Goal: Task Accomplishment & Management: Complete application form

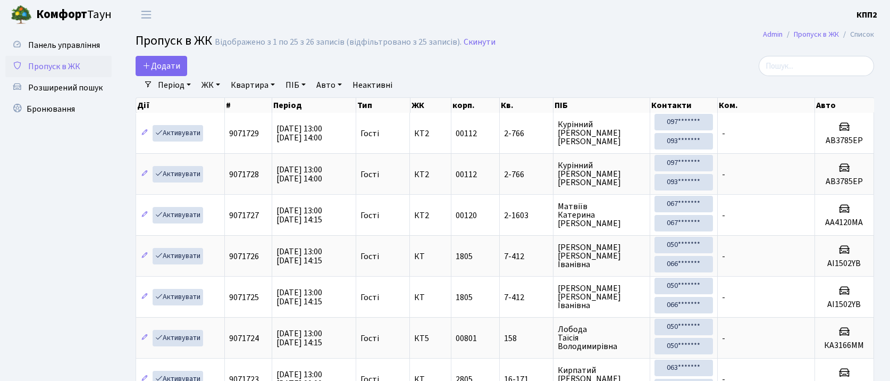
select select "25"
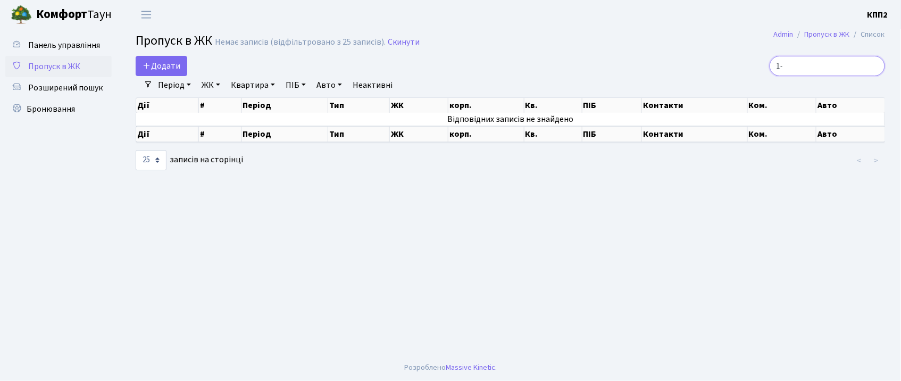
type input "1"
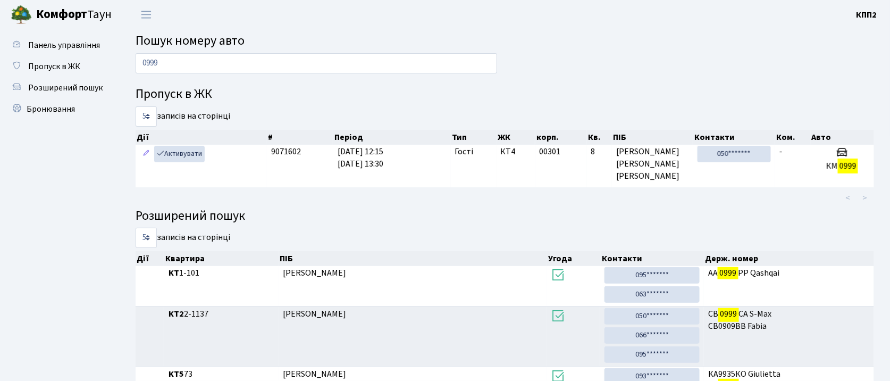
click at [247, 65] on input "0999" at bounding box center [317, 63] width 362 height 20
type input "0"
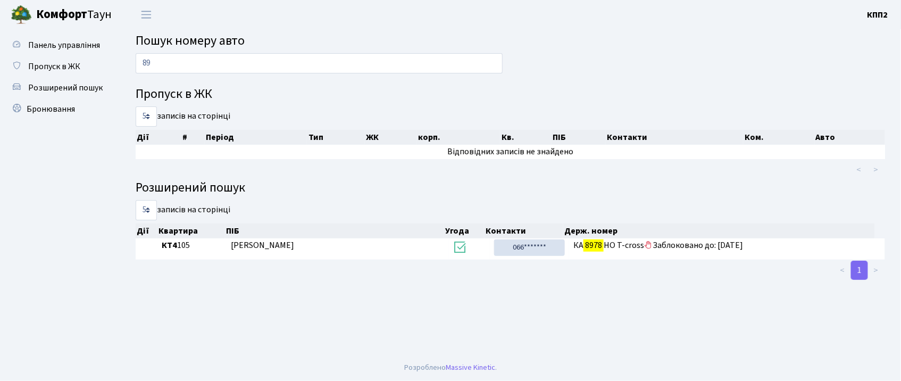
type input "8"
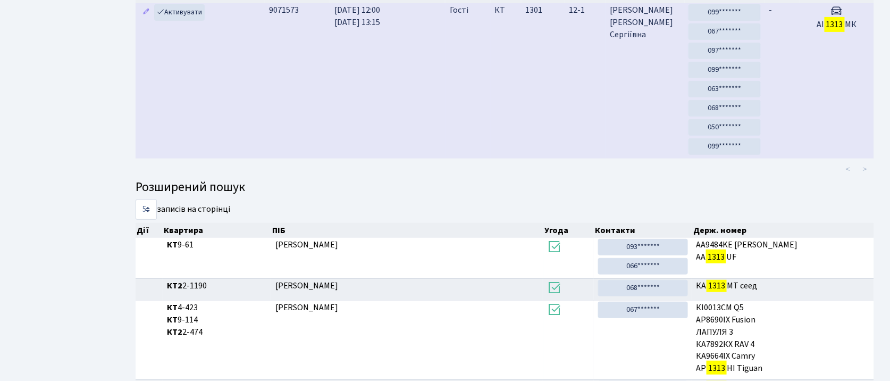
scroll to position [57, 0]
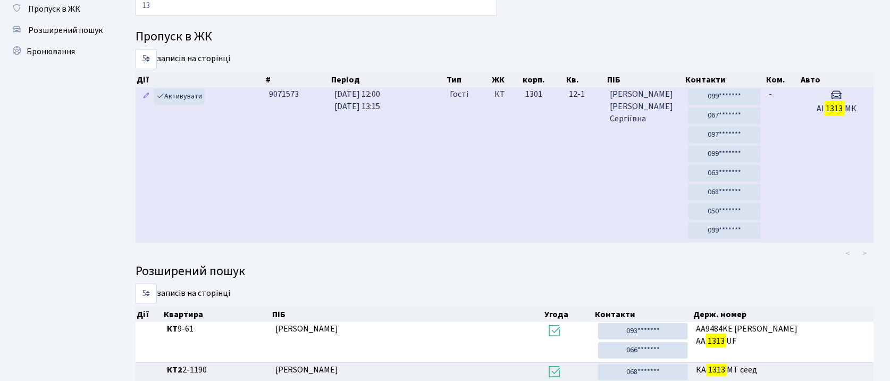
type input "1"
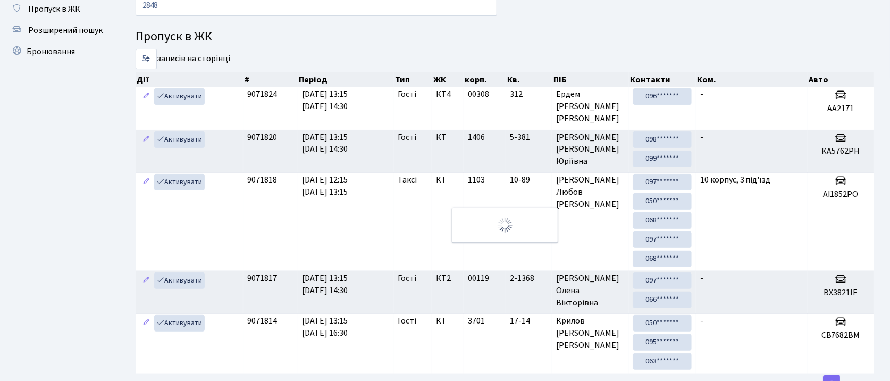
scroll to position [20, 0]
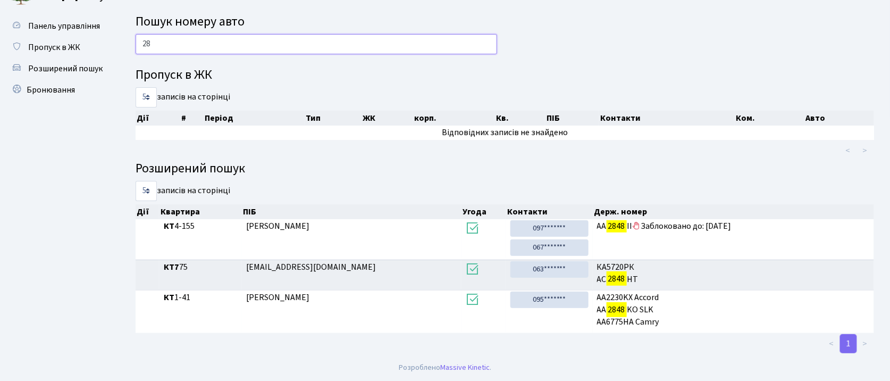
type input "2"
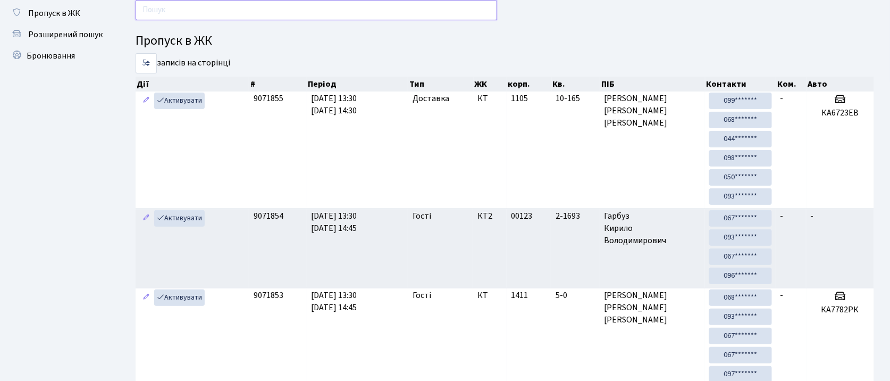
scroll to position [0, 0]
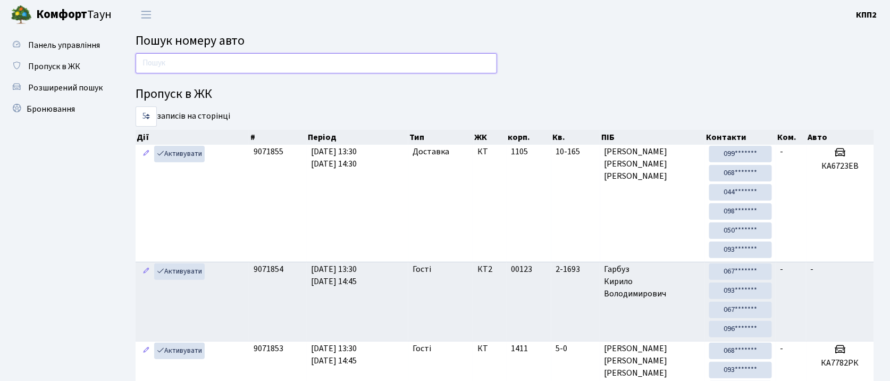
click at [279, 70] on input "text" at bounding box center [317, 63] width 362 height 20
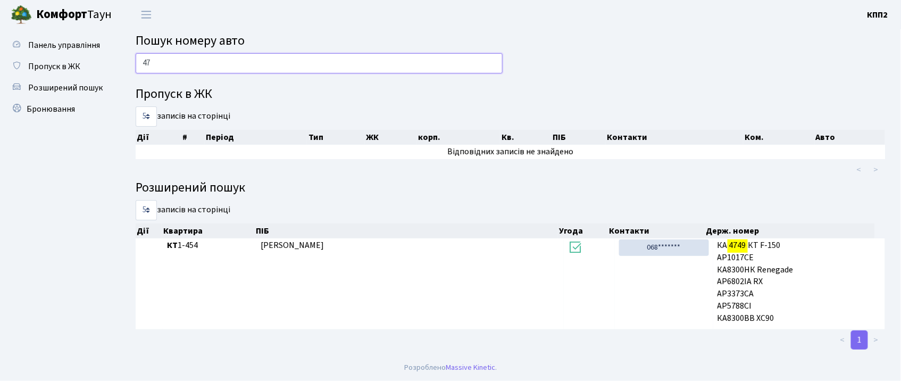
type input "4"
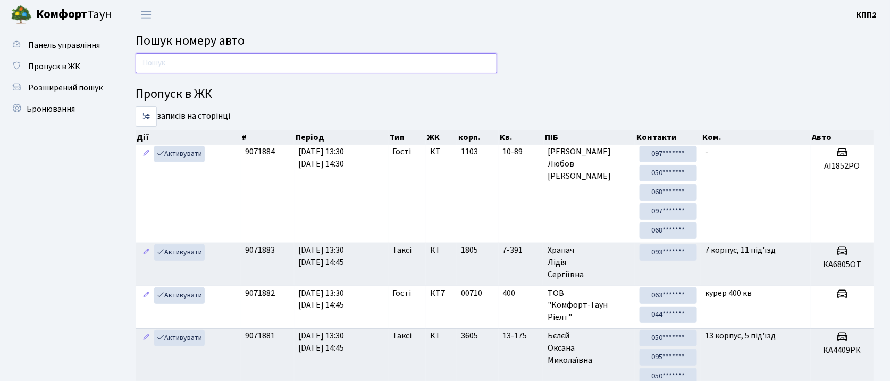
click at [294, 64] on input "text" at bounding box center [317, 63] width 362 height 20
click at [579, 97] on h4 "Пропуск в ЖК" at bounding box center [505, 94] width 739 height 15
drag, startPoint x: 462, startPoint y: 56, endPoint x: 466, endPoint y: 60, distance: 6.1
click at [462, 56] on input "text" at bounding box center [317, 63] width 362 height 20
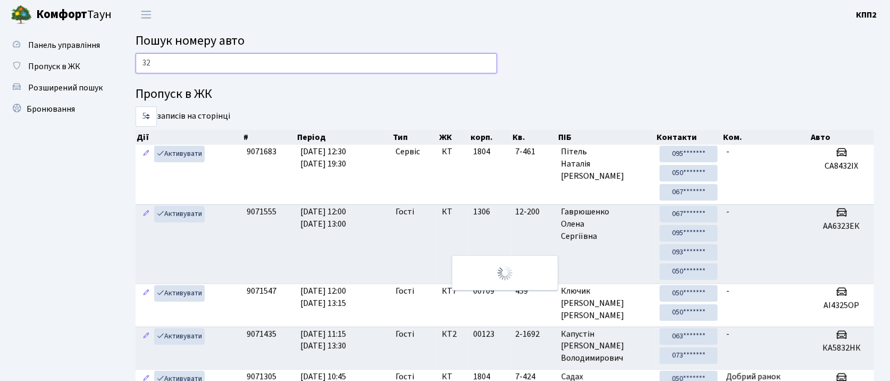
type input "3"
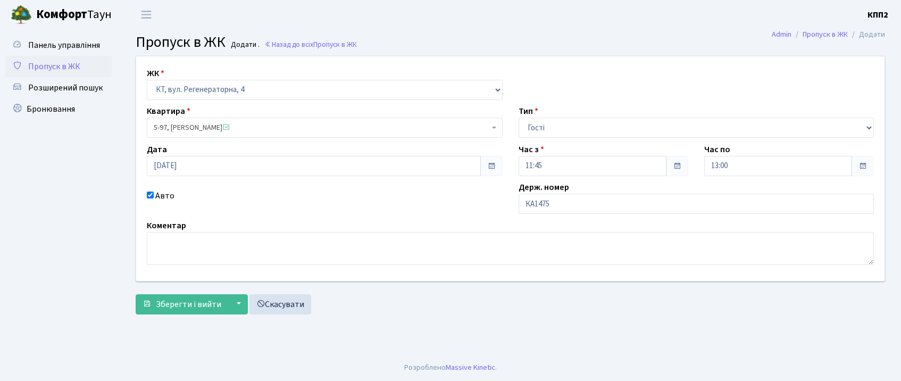
select select "271"
select select "3"
click at [583, 201] on input "КА1475" at bounding box center [696, 204] width 356 height 20
type input "КА1475ВК"
click at [197, 306] on span "Зберегти і вийти" at bounding box center [188, 304] width 65 height 12
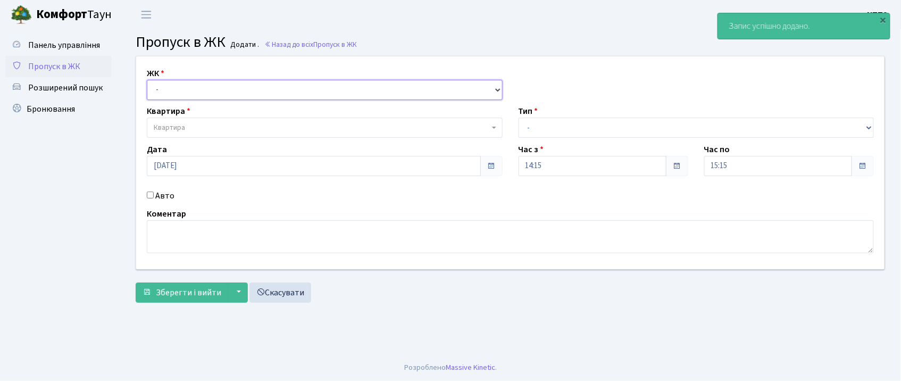
drag, startPoint x: 315, startPoint y: 90, endPoint x: 313, endPoint y: 99, distance: 9.2
click at [315, 90] on select "- КТ, вул. Регенераторна, 4 КТ2, просп. Соборності, 17 КТ3, вул. Березнева, 16 …" at bounding box center [325, 90] width 356 height 20
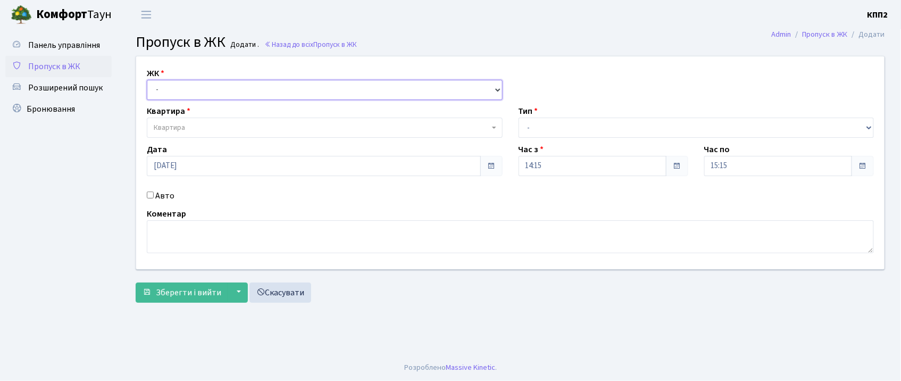
select select "271"
click at [147, 80] on select "- КТ, вул. Регенераторна, 4 КТ2, просп. Соборності, 17 КТ3, вул. Березнева, 16 …" at bounding box center [325, 90] width 356 height 20
select select
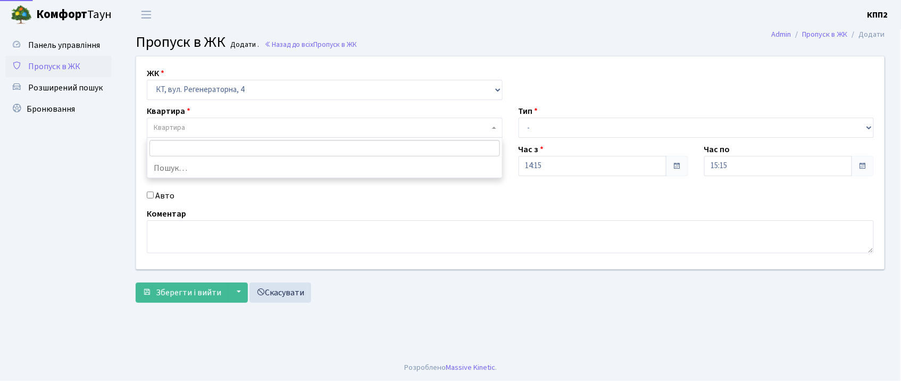
click at [311, 130] on span "Квартира" at bounding box center [322, 127] width 336 height 11
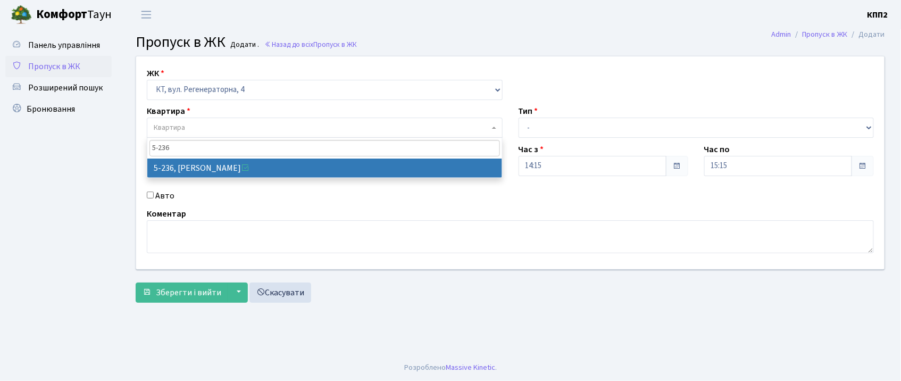
type input "5-236"
select select "2314"
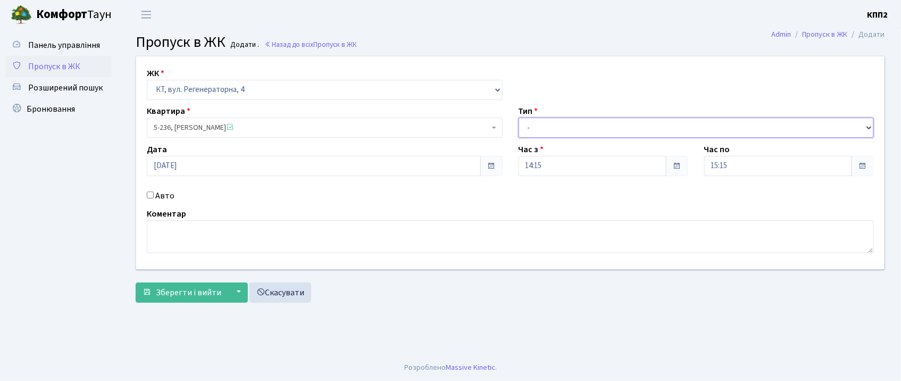
drag, startPoint x: 632, startPoint y: 123, endPoint x: 630, endPoint y: 134, distance: 10.8
click at [631, 125] on select "- Доставка Таксі Гості Сервіс" at bounding box center [696, 128] width 356 height 20
select select "1"
click at [518, 118] on select "- Доставка Таксі Гості Сервіс" at bounding box center [696, 128] width 356 height 20
click at [175, 304] on div "ЖК - КТ, вул. Регенераторна, 4 КТ2, просп. Соборності, 17 КТ3, вул. Березнева, …" at bounding box center [510, 182] width 765 height 252
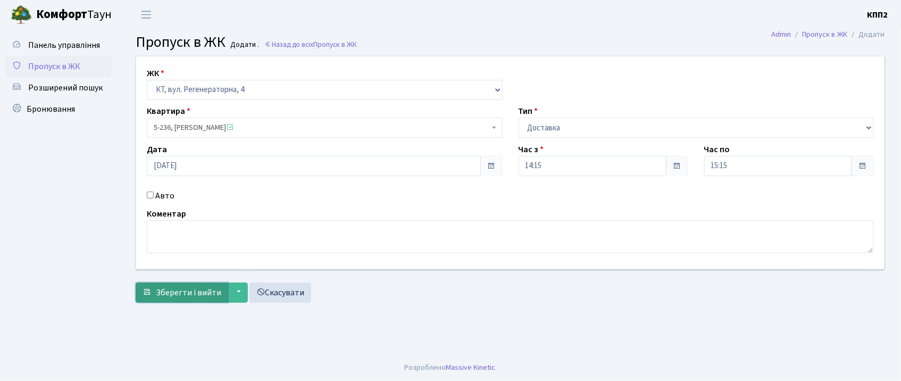
drag, startPoint x: 180, startPoint y: 289, endPoint x: 181, endPoint y: 295, distance: 5.4
click at [181, 291] on span "Зберегти і вийти" at bounding box center [188, 293] width 65 height 12
